Goal: Navigation & Orientation: Find specific page/section

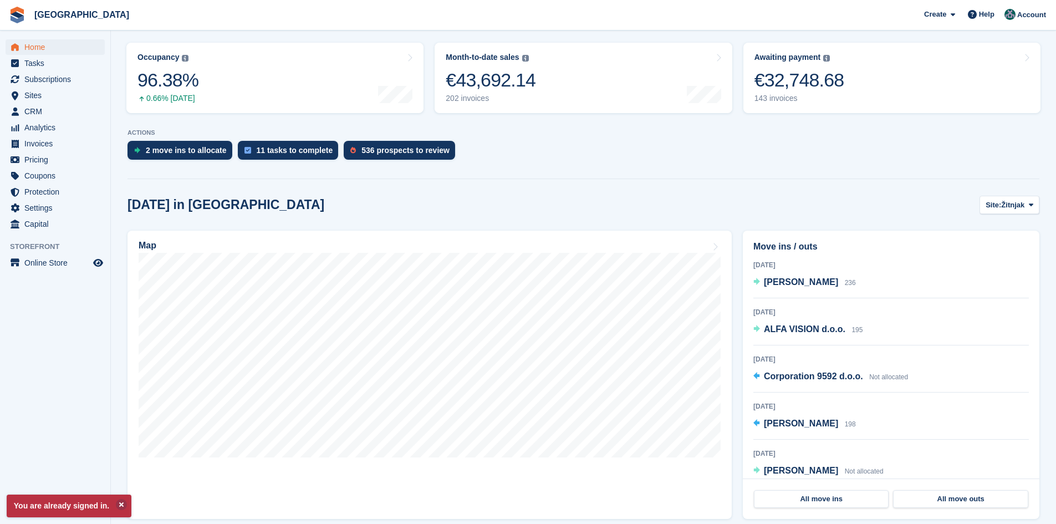
scroll to position [222, 0]
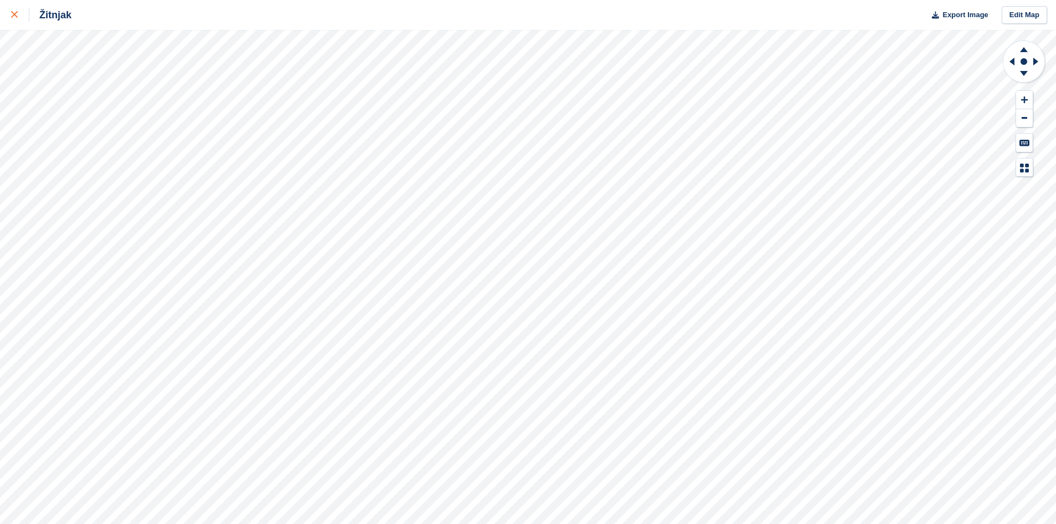
click at [13, 15] on icon at bounding box center [14, 14] width 7 height 7
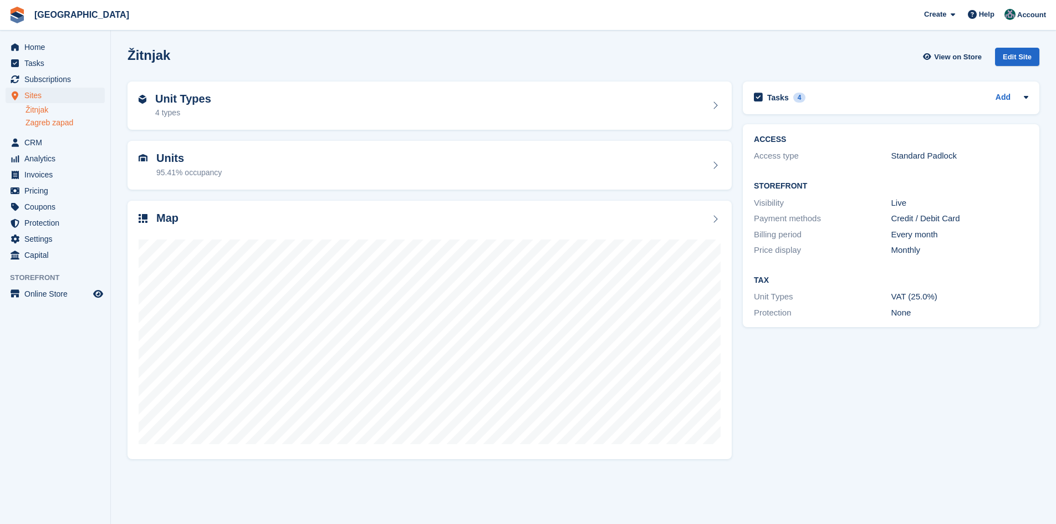
click at [62, 121] on link "Zagreb zapad" at bounding box center [64, 122] width 79 height 11
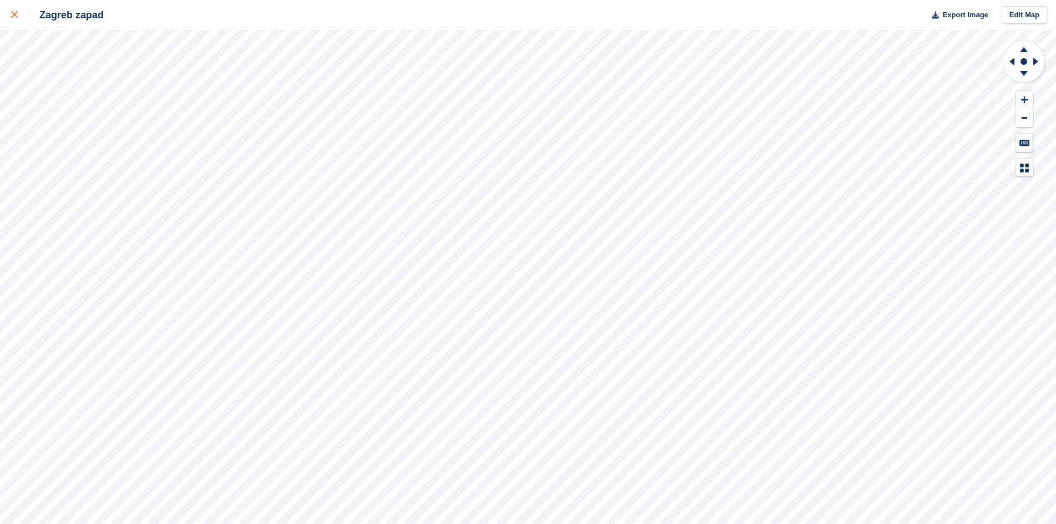
click at [19, 16] on div at bounding box center [20, 14] width 18 height 13
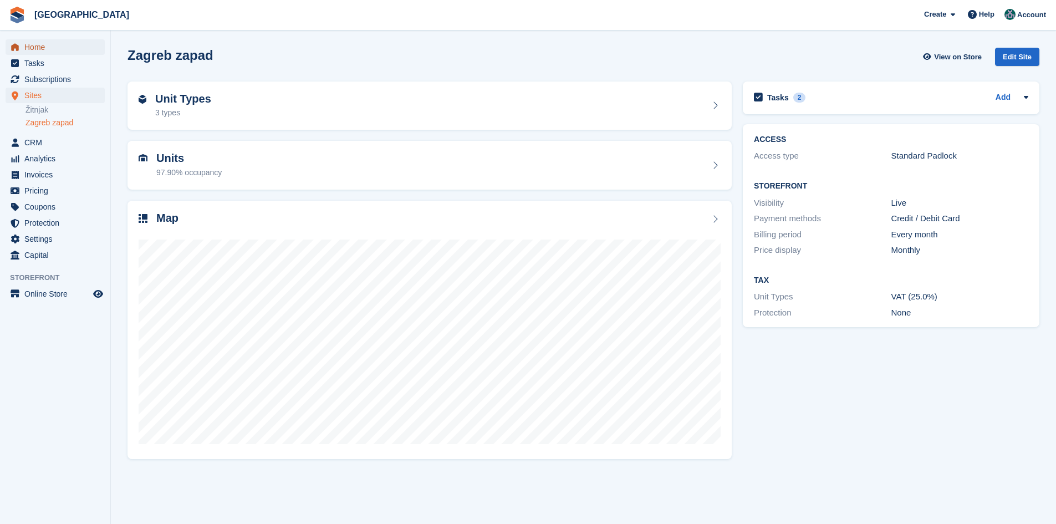
click at [27, 44] on span "Home" at bounding box center [57, 47] width 66 height 16
